Goal: Information Seeking & Learning: Learn about a topic

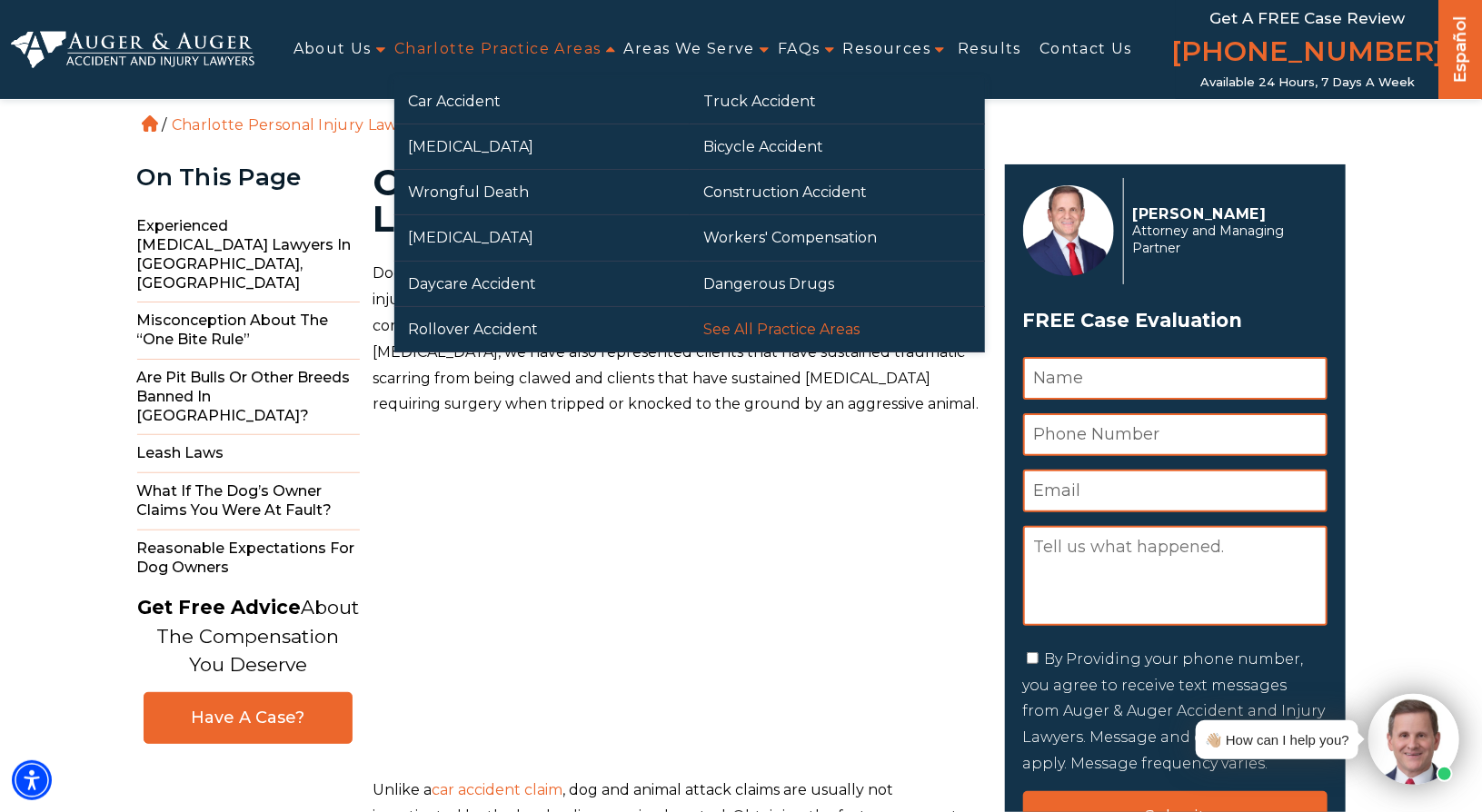
click at [761, 328] on link "See All Practice Areas" at bounding box center [837, 329] width 295 height 44
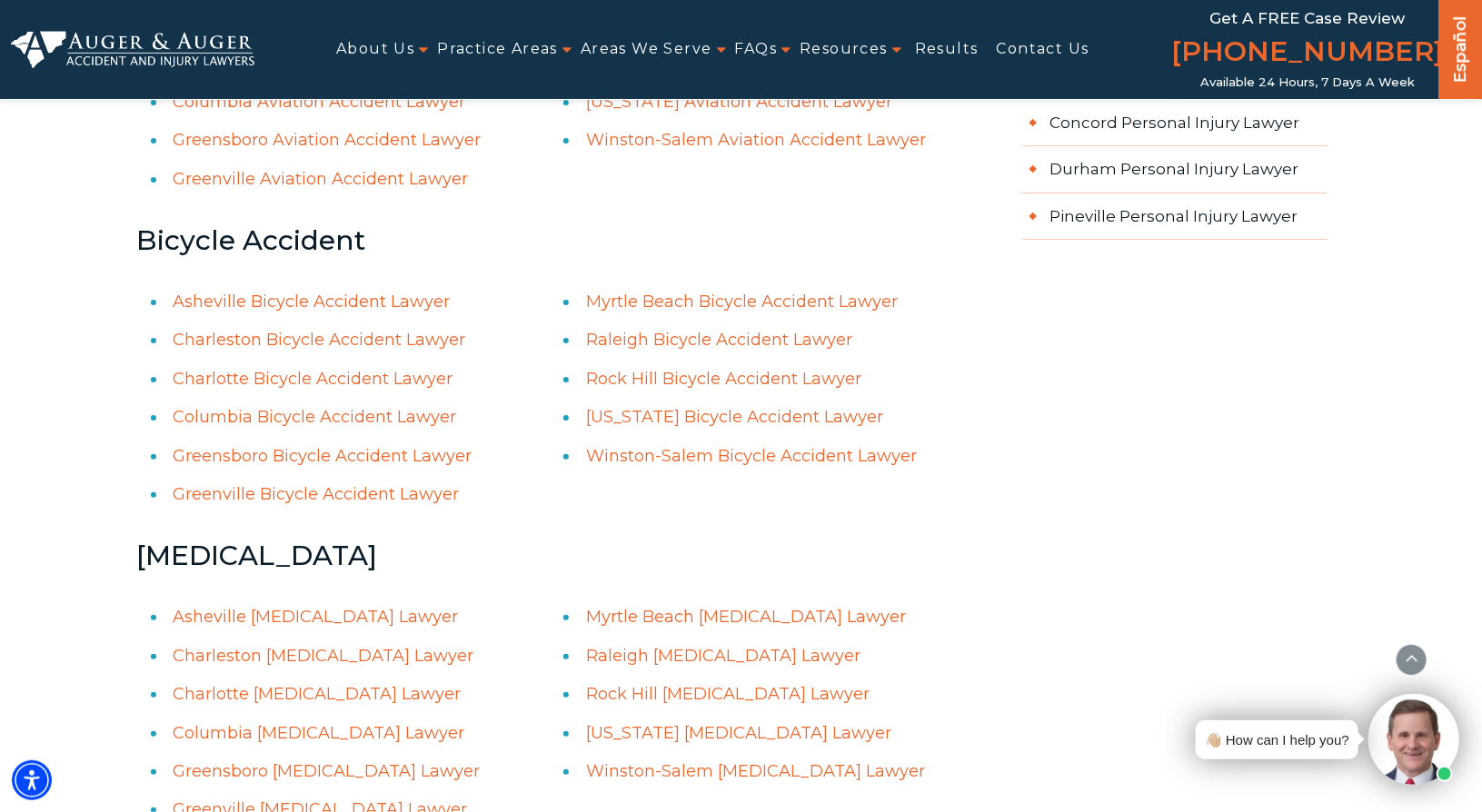
scroll to position [2640, 0]
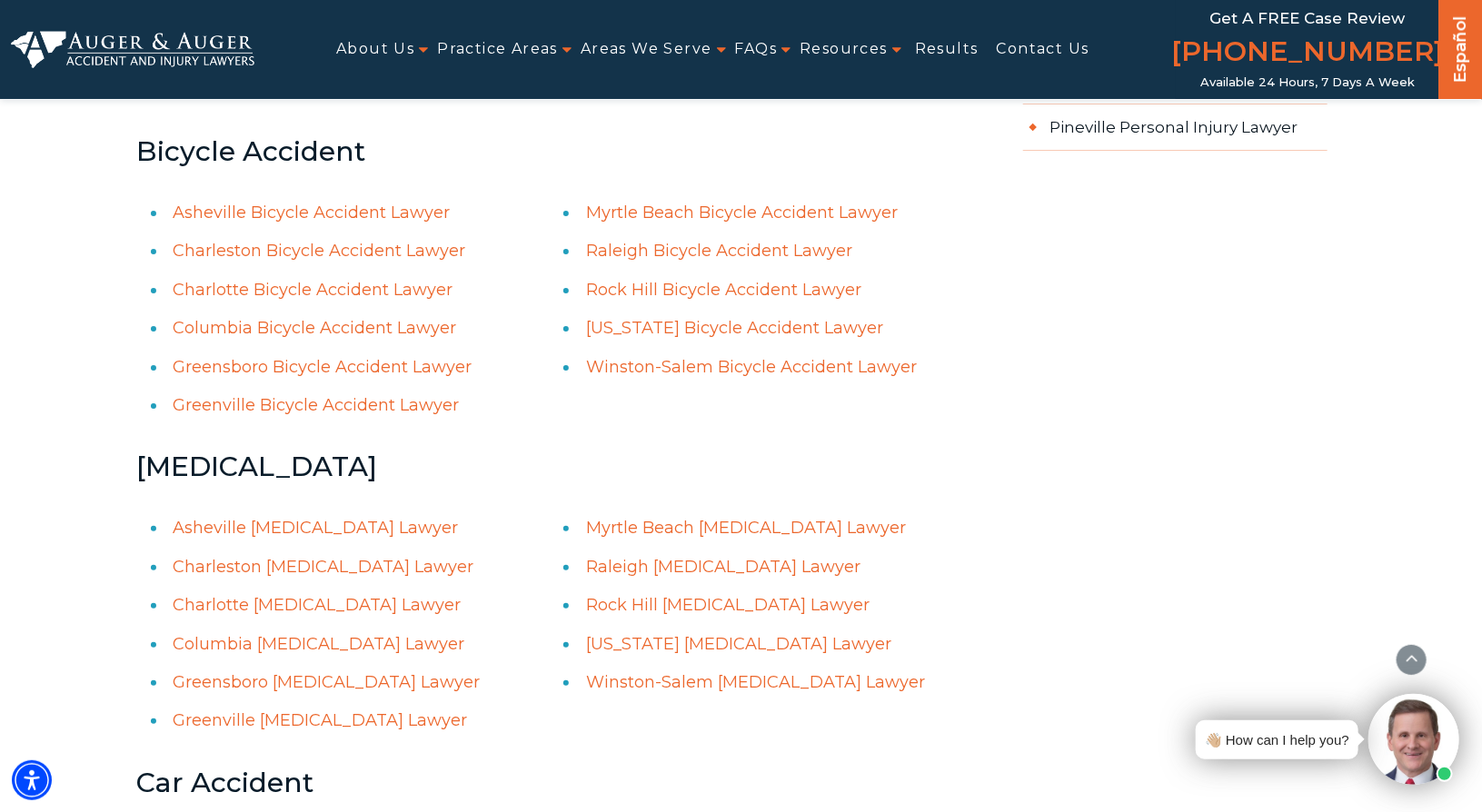
click at [669, 252] on link "Raleigh Bicycle Accident Lawyer" at bounding box center [719, 250] width 266 height 20
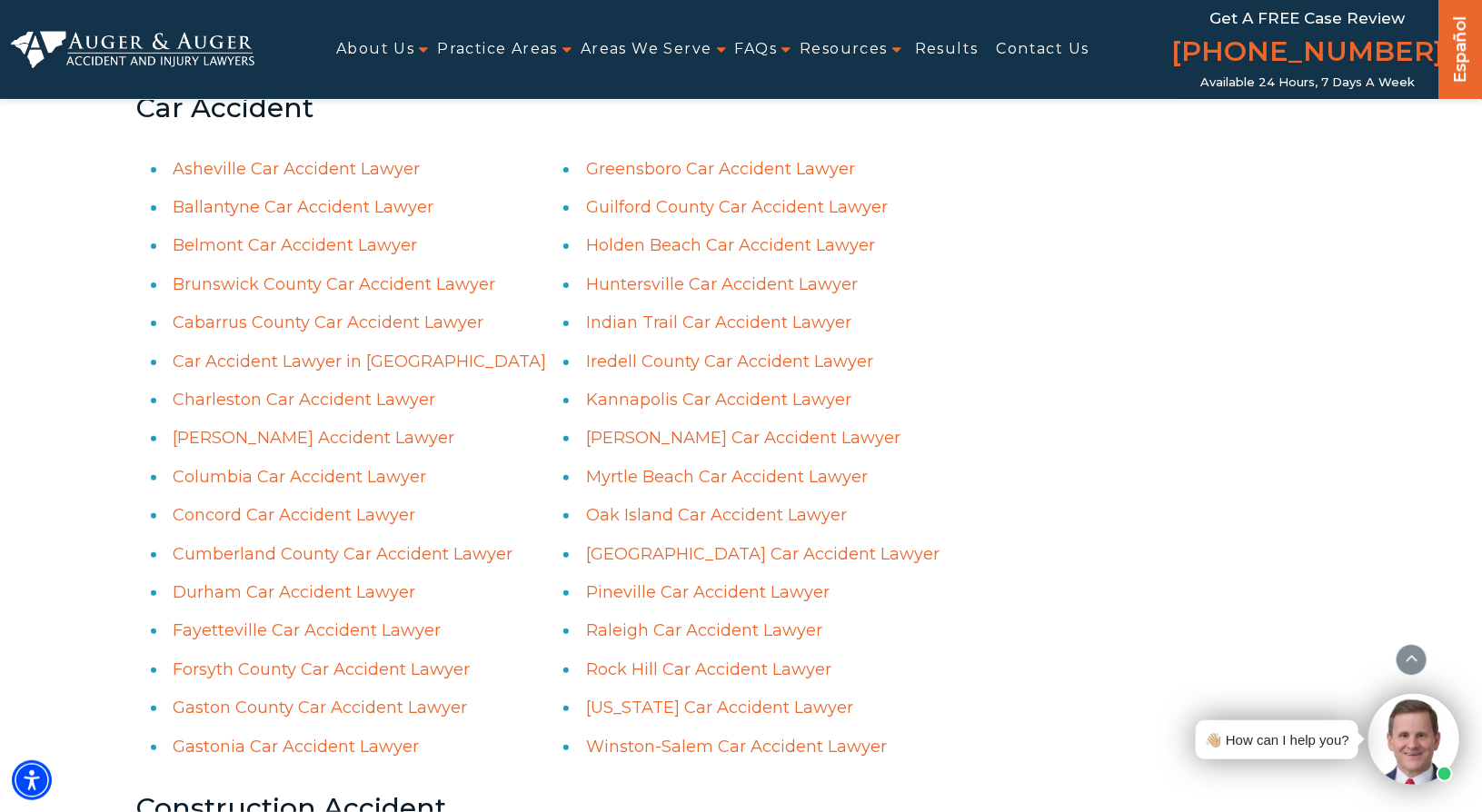
scroll to position [3419, 0]
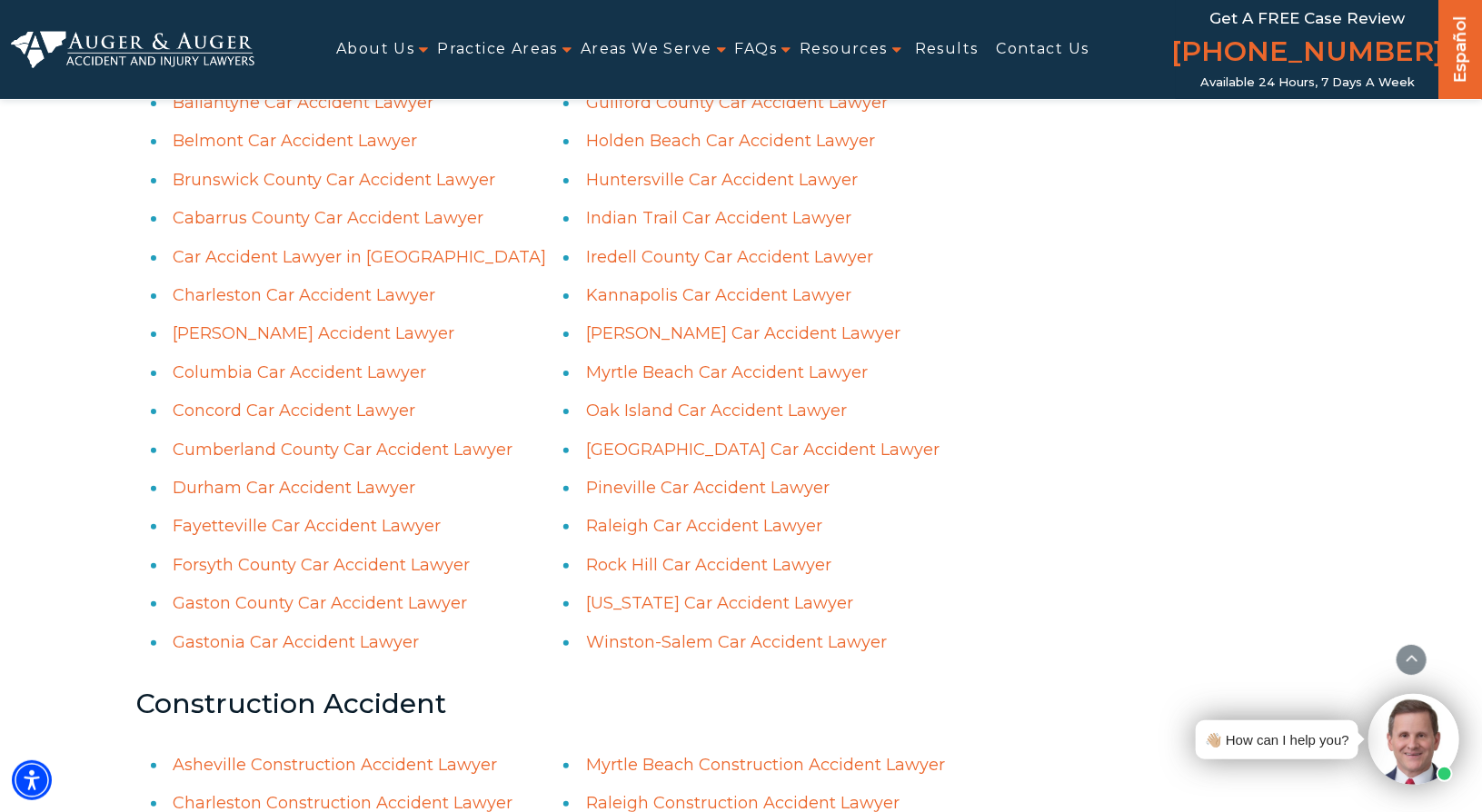
click at [694, 524] on link "Raleigh Car Accident Lawyer" at bounding box center [704, 526] width 237 height 20
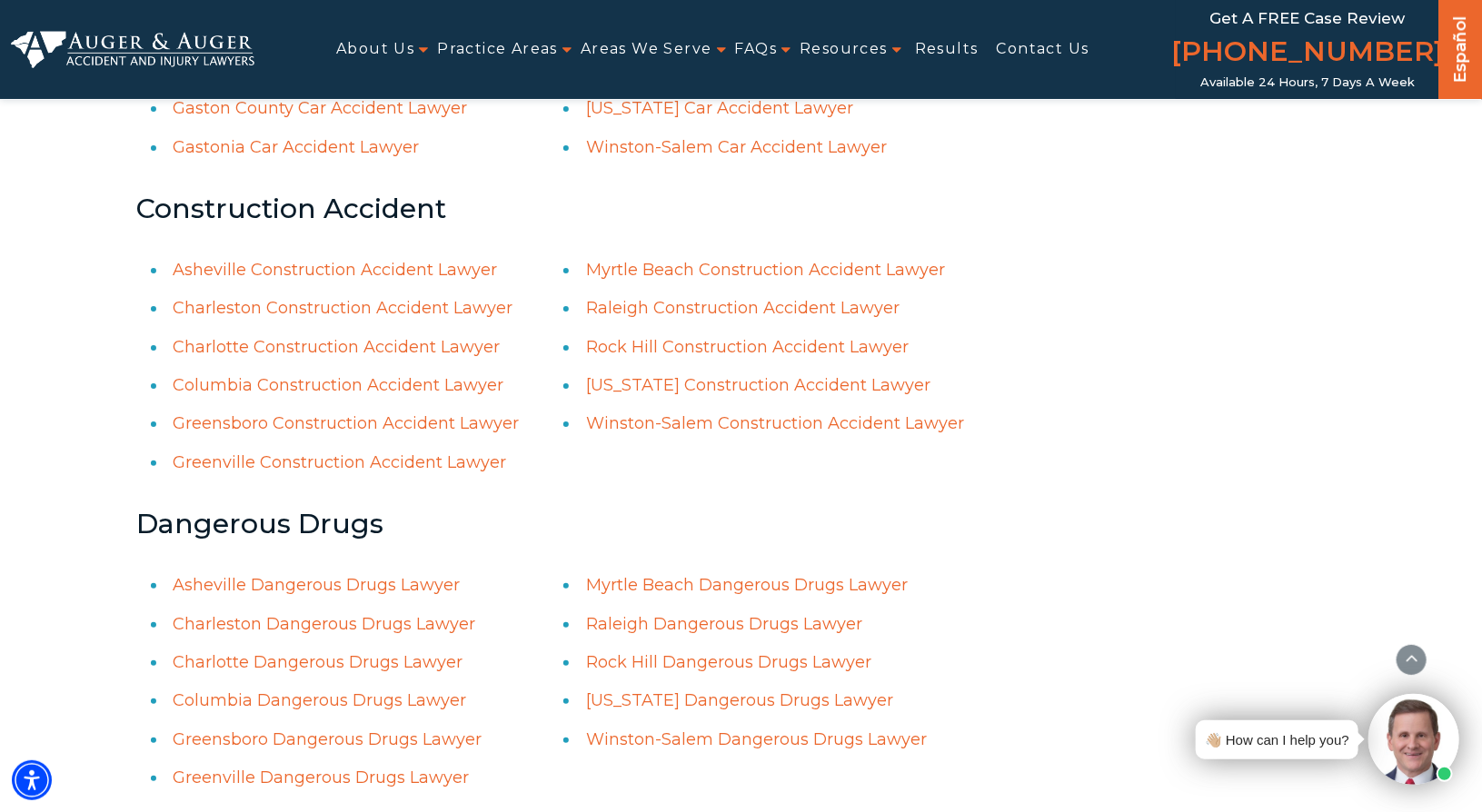
scroll to position [3945, 0]
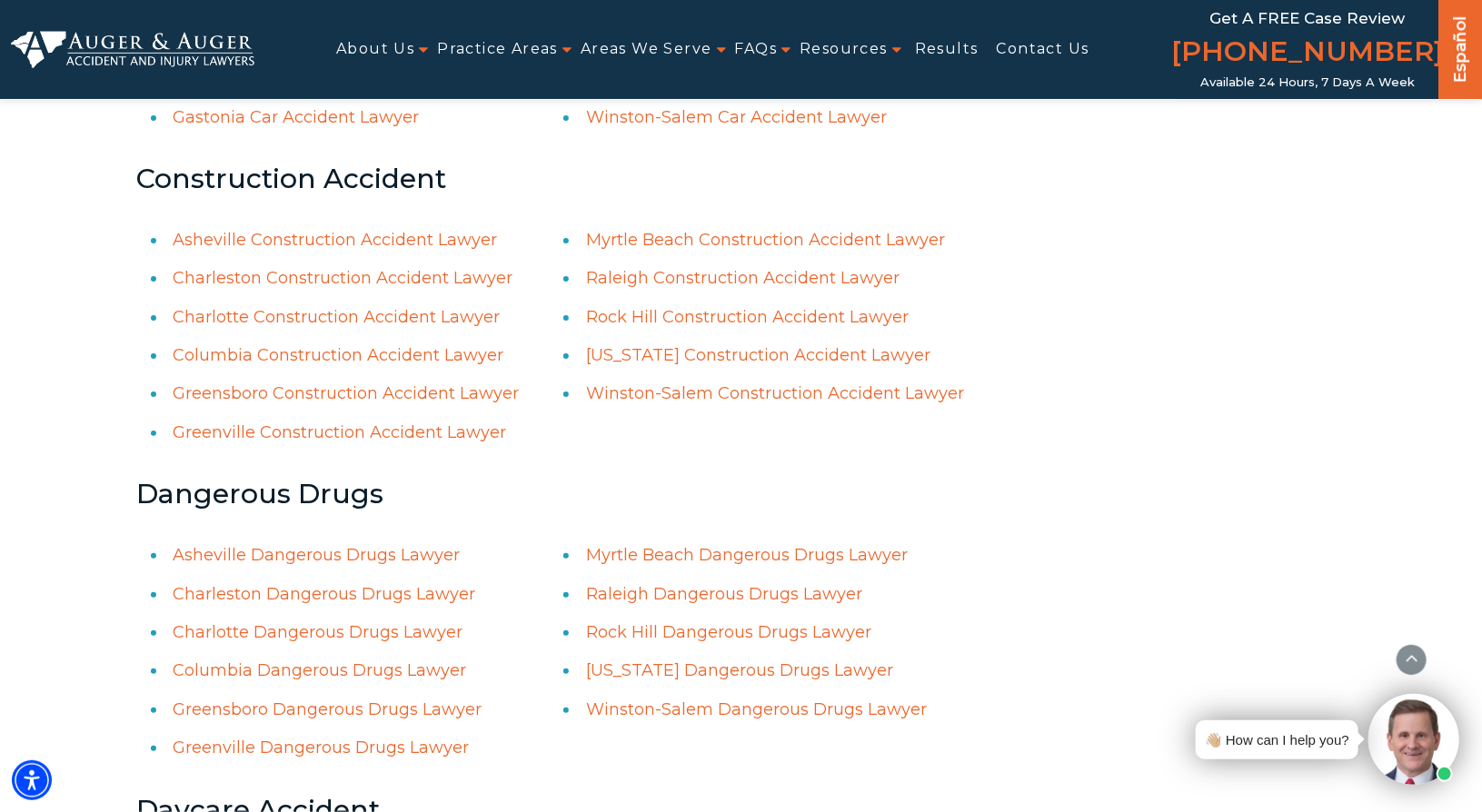
click at [764, 279] on link "Raleigh Construction Accident Lawyer" at bounding box center [742, 278] width 313 height 20
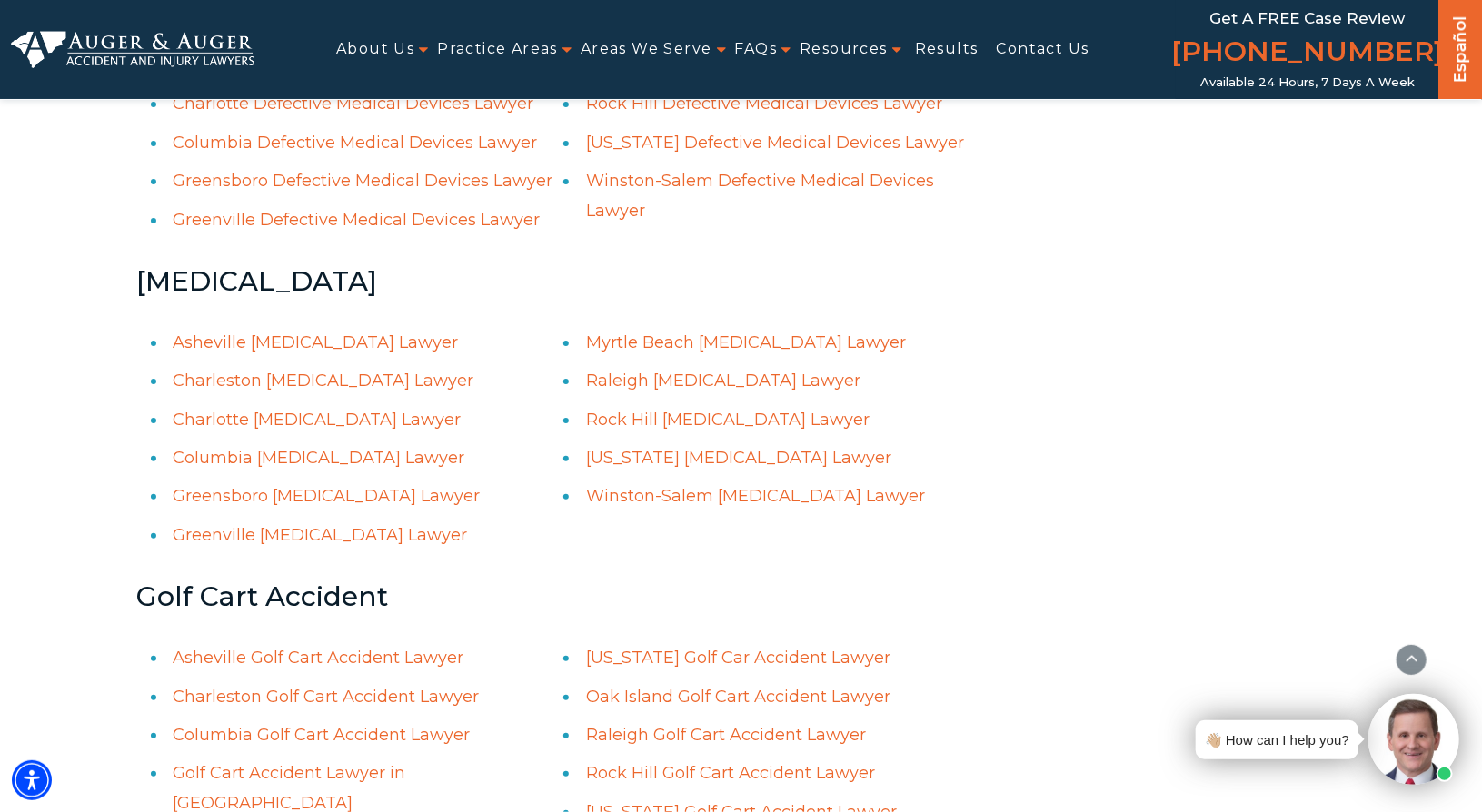
scroll to position [5051, 0]
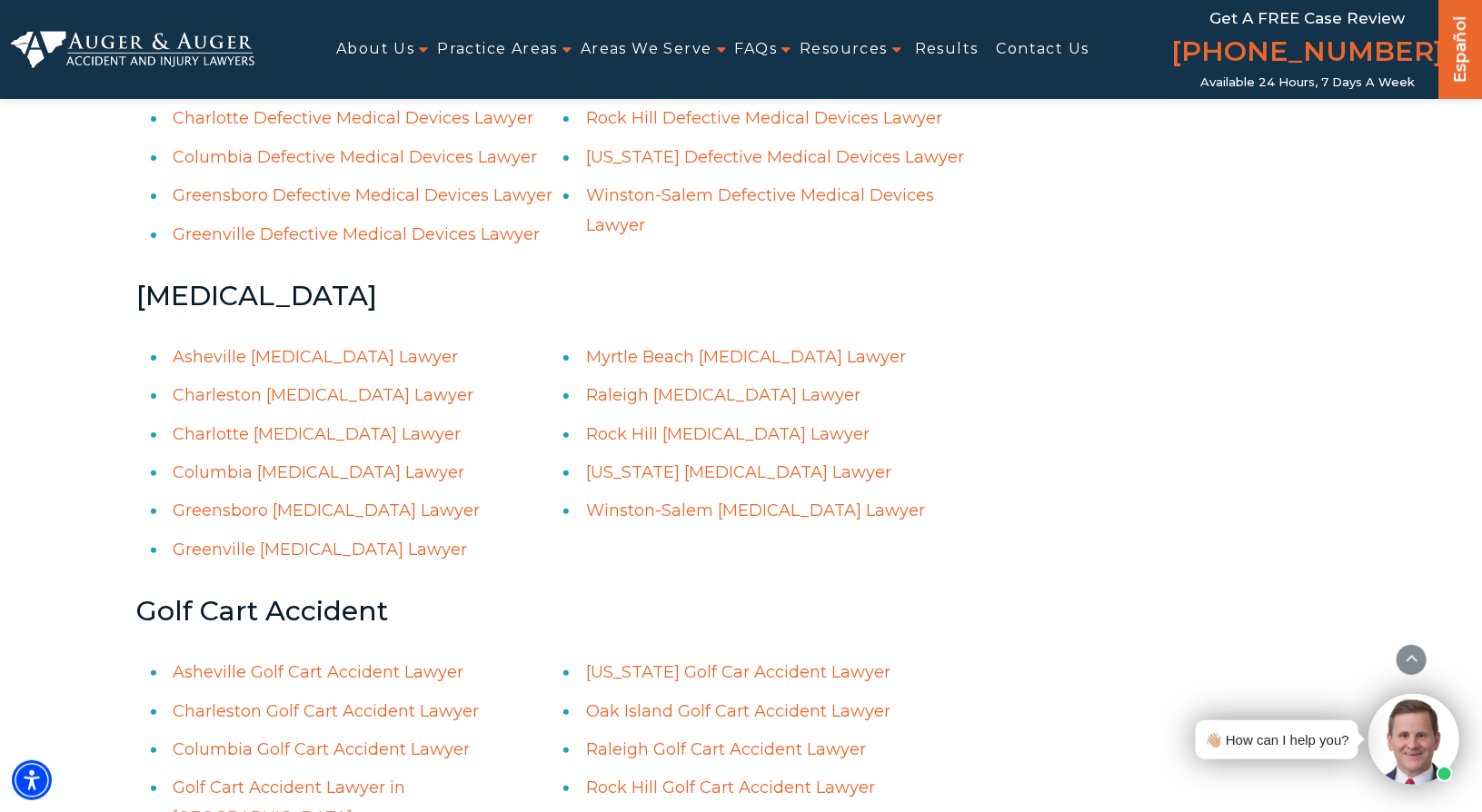
click at [701, 405] on link "Raleigh Dog Bite Lawyer" at bounding box center [723, 395] width 275 height 20
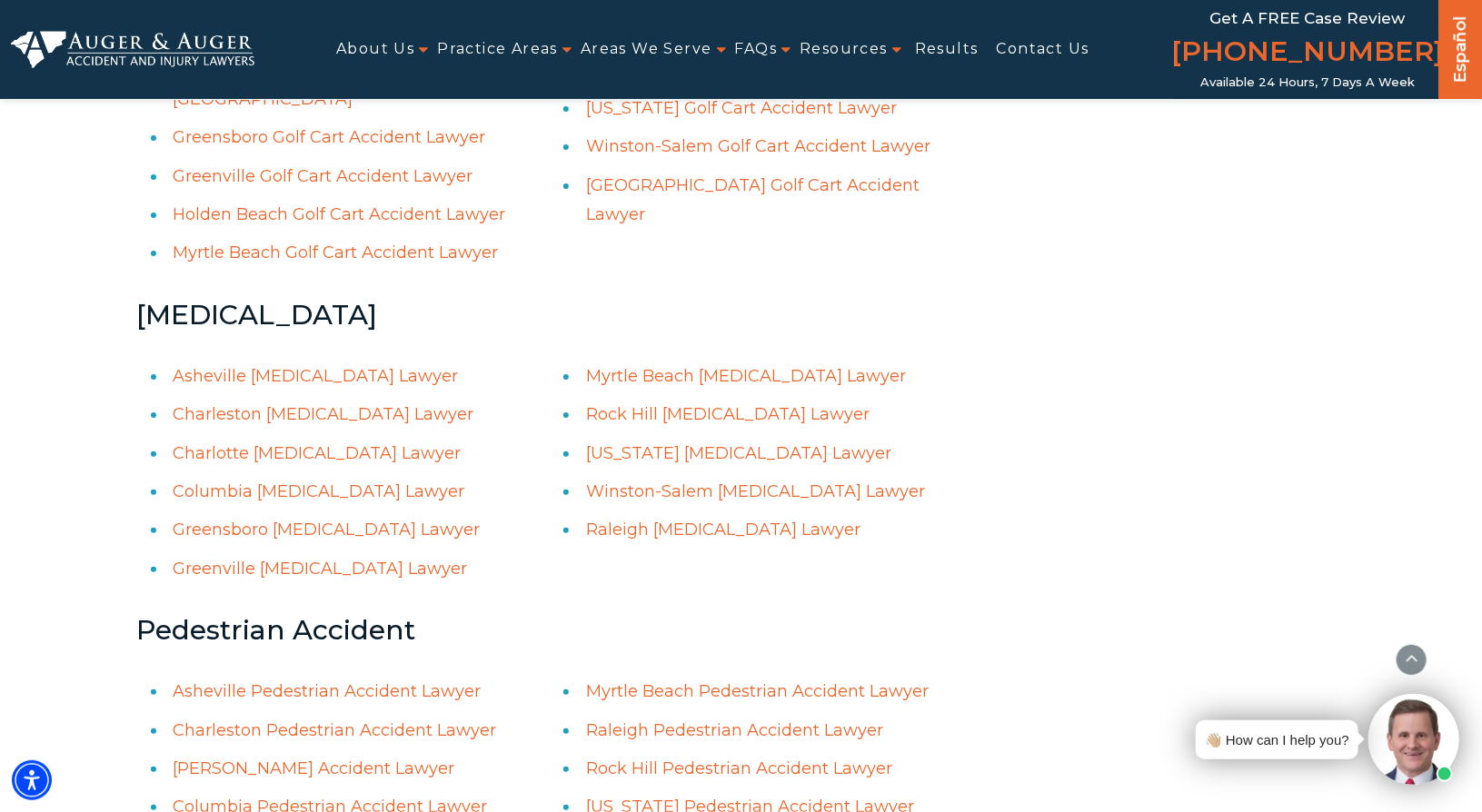
scroll to position [5786, 0]
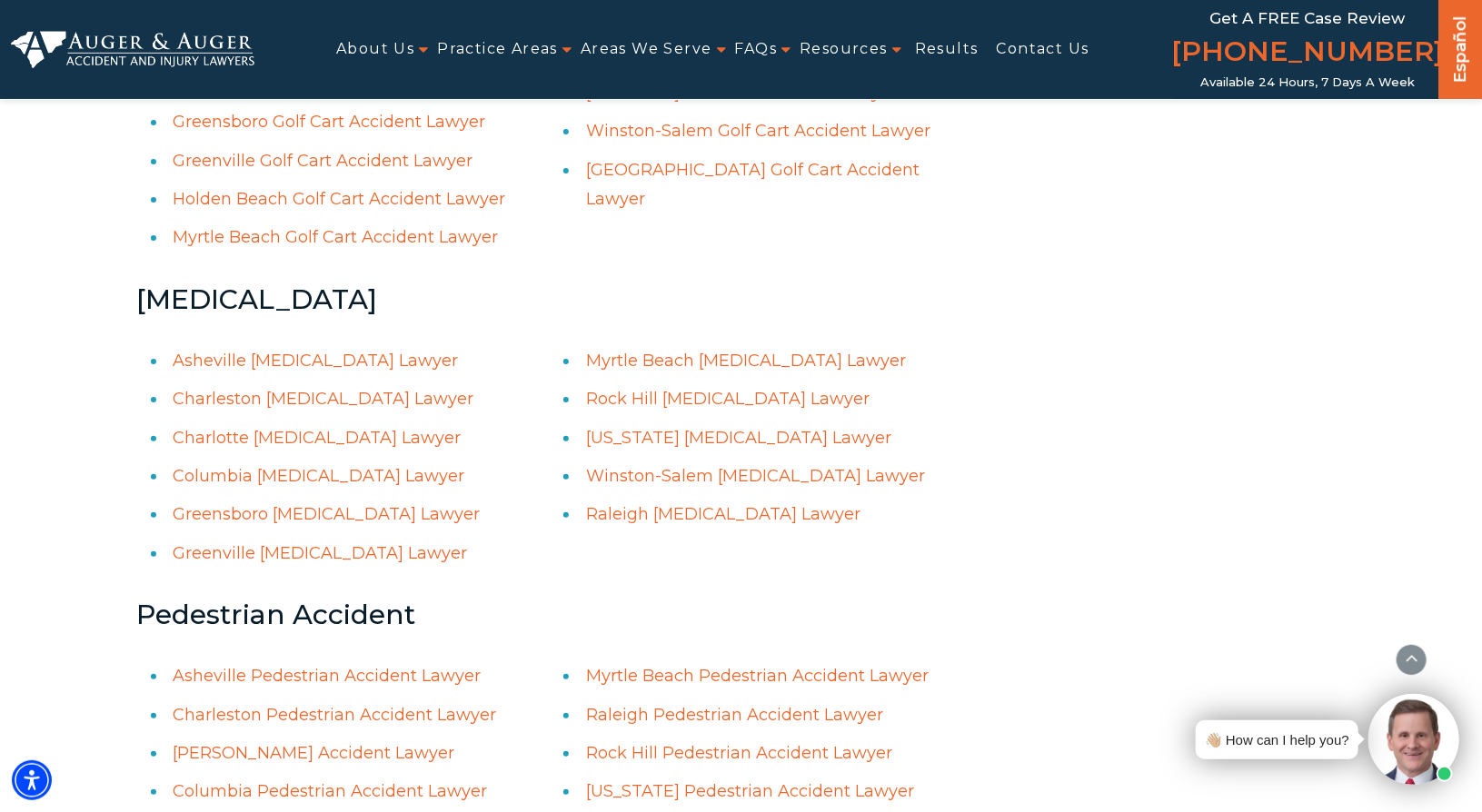
click at [795, 508] on link "Raleigh Motorcycle Accident Lawyer" at bounding box center [723, 514] width 275 height 20
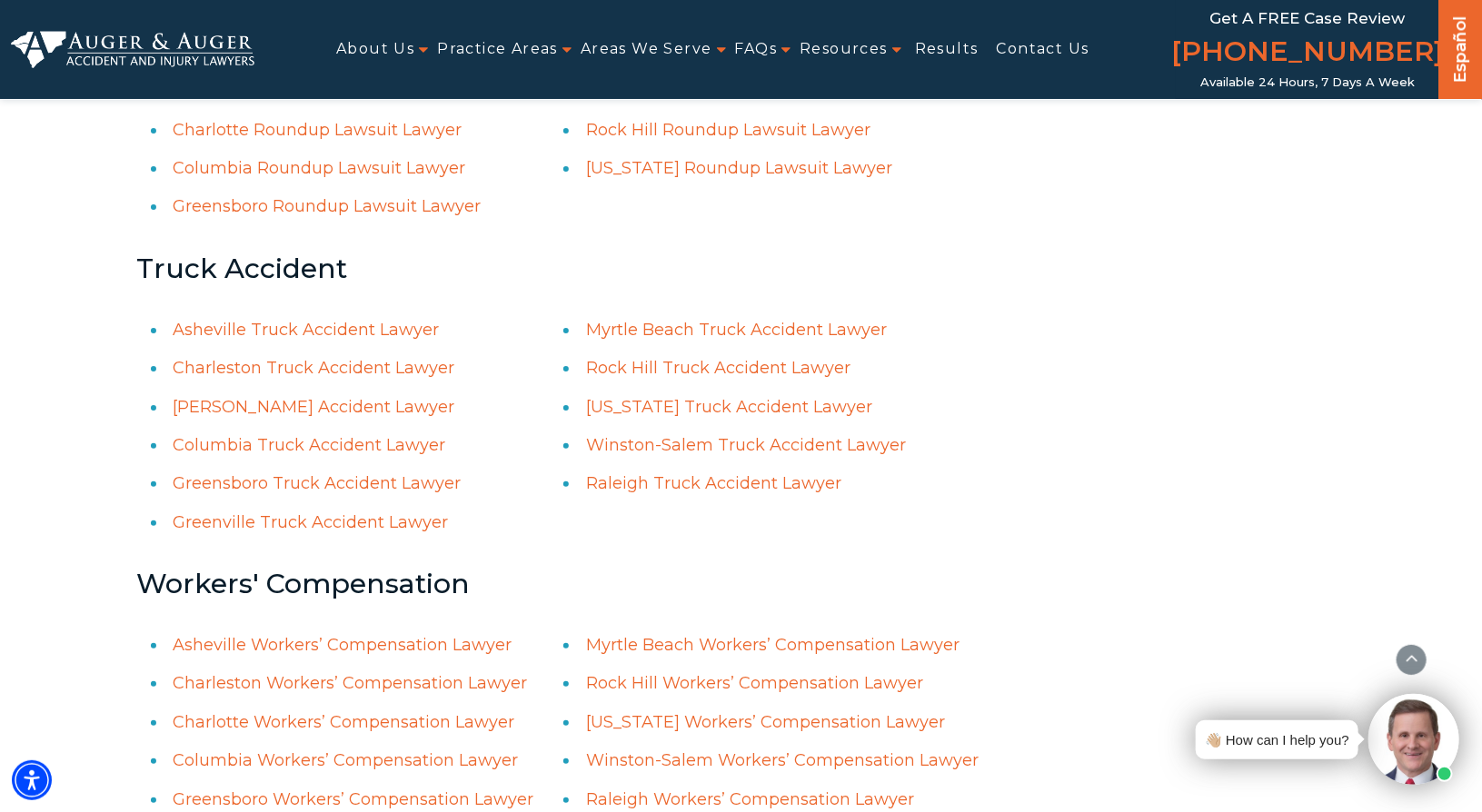
scroll to position [7055, 0]
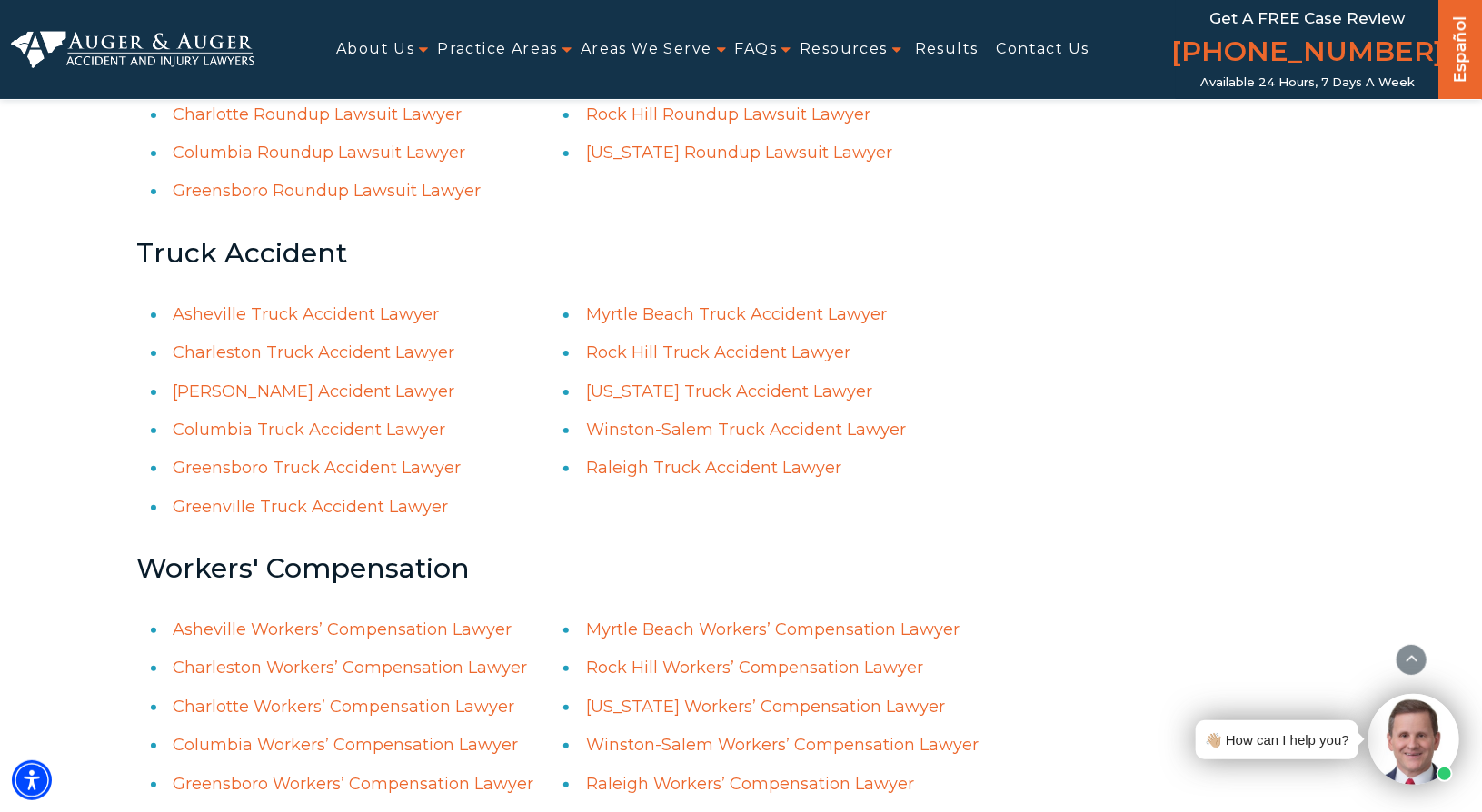
click at [678, 460] on link "Raleigh Truck Accident Lawyer" at bounding box center [714, 467] width 256 height 20
